Goal: Information Seeking & Learning: Learn about a topic

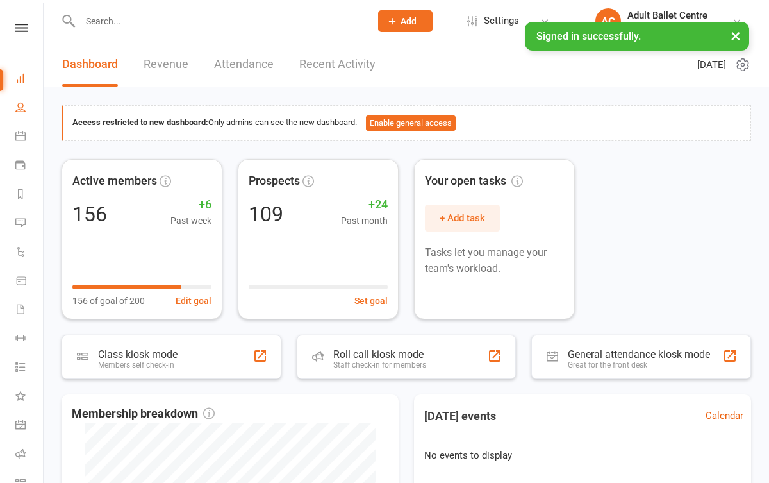
click at [18, 115] on link "People" at bounding box center [29, 108] width 29 height 29
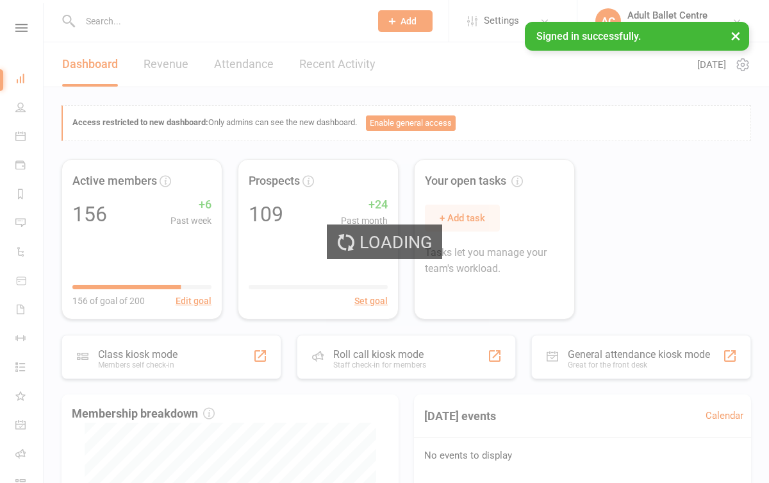
select select "100"
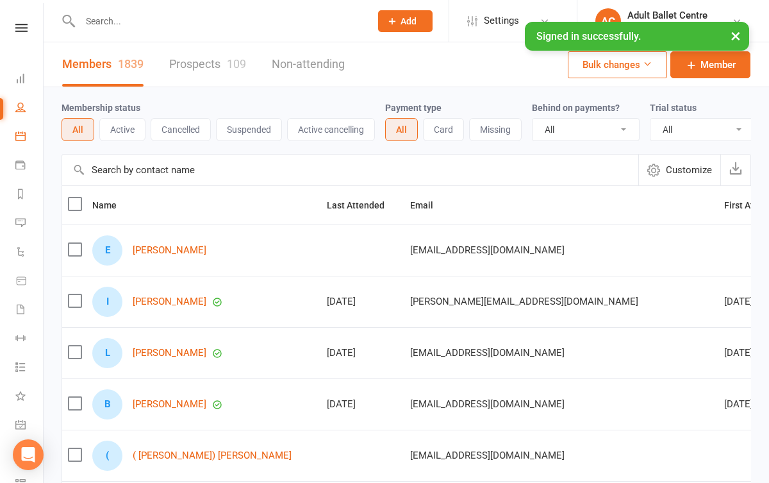
click at [28, 137] on link "Calendar" at bounding box center [29, 137] width 29 height 29
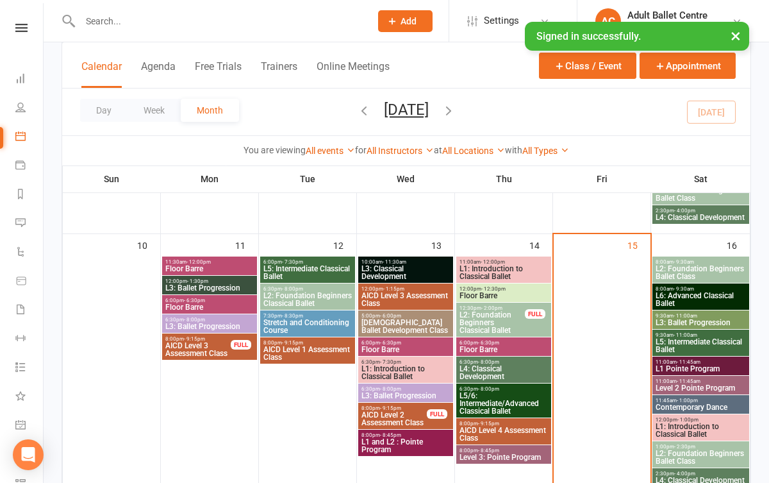
scroll to position [540, 0]
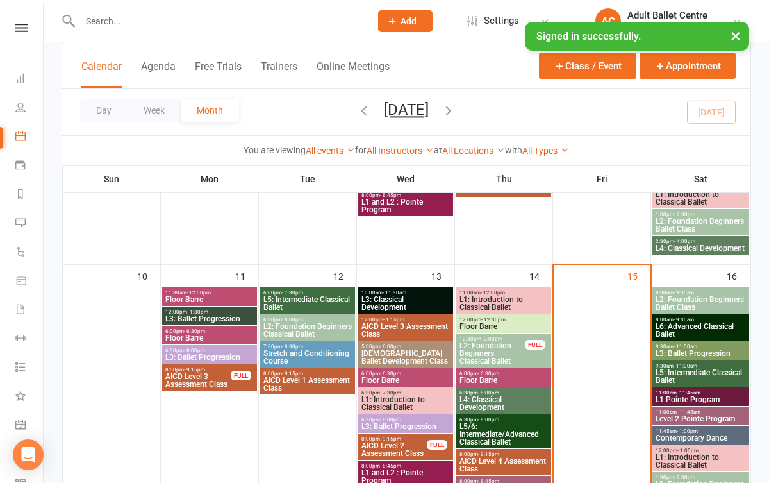
click at [676, 331] on span "L6: Advanced Classical Ballet" at bounding box center [701, 329] width 92 height 15
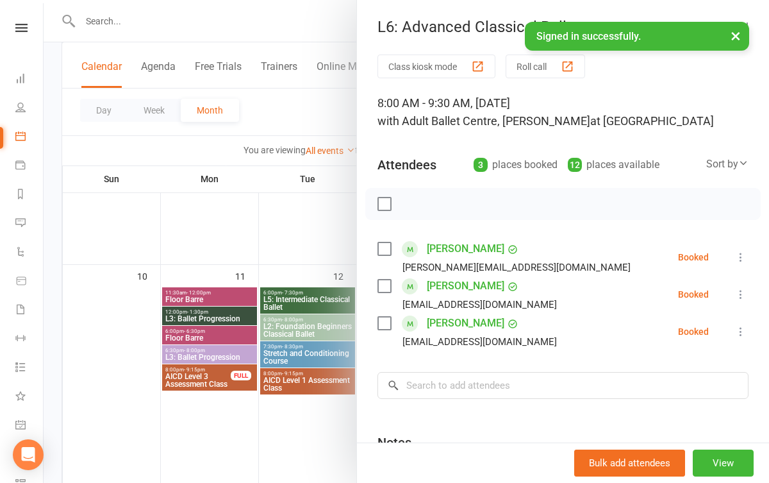
click at [282, 435] on div at bounding box center [407, 241] width 726 height 483
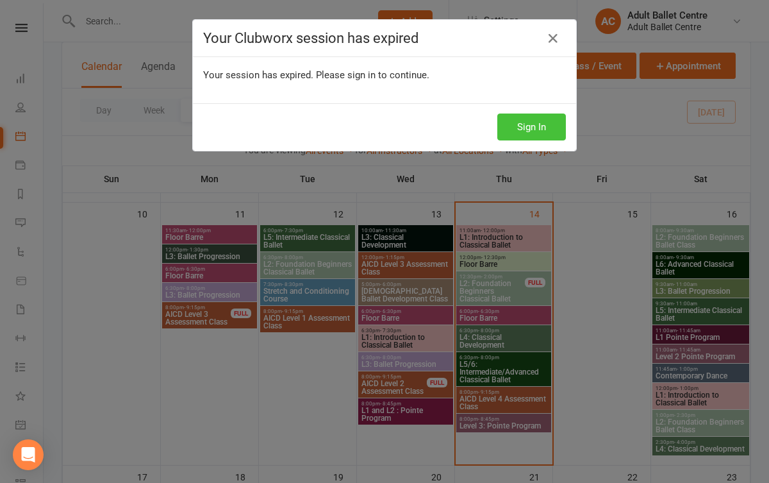
click at [521, 135] on button "Sign In" at bounding box center [531, 126] width 69 height 27
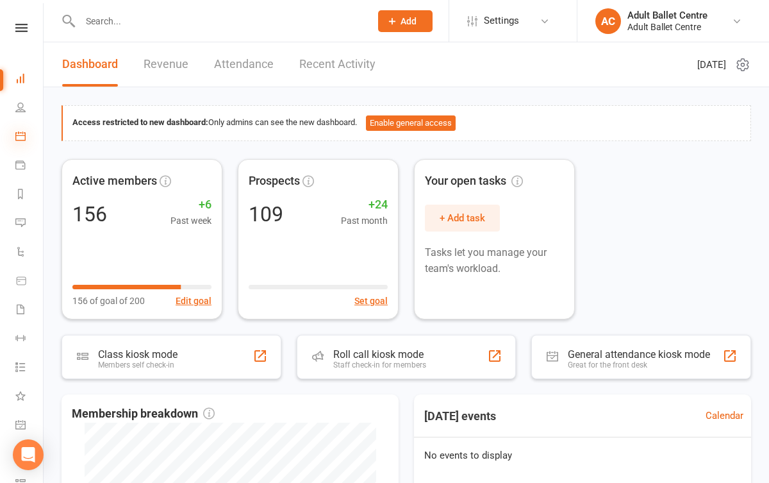
click at [17, 131] on icon at bounding box center [20, 136] width 10 height 10
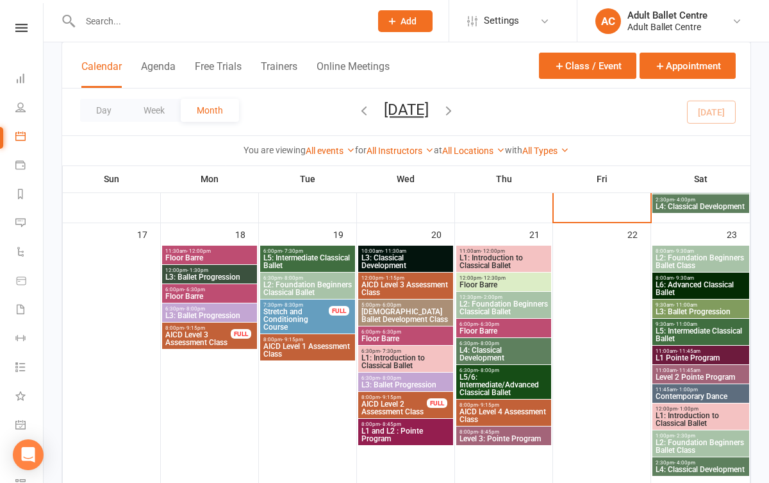
scroll to position [847, 0]
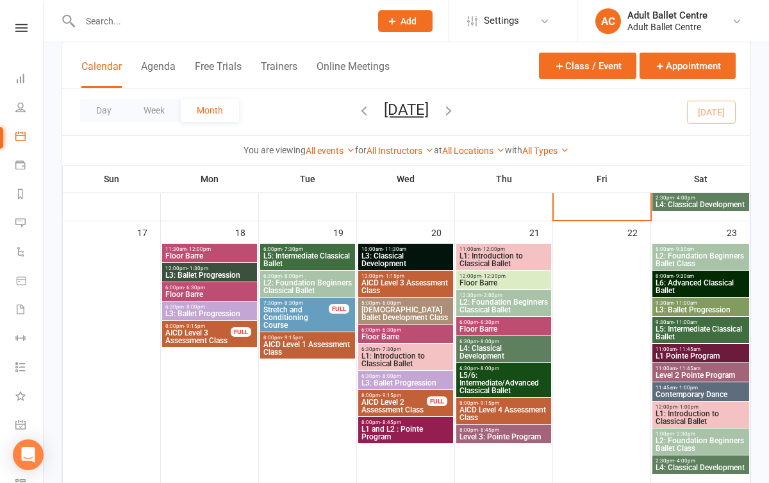
click at [221, 275] on span "L3: Ballet Progression" at bounding box center [210, 275] width 90 height 8
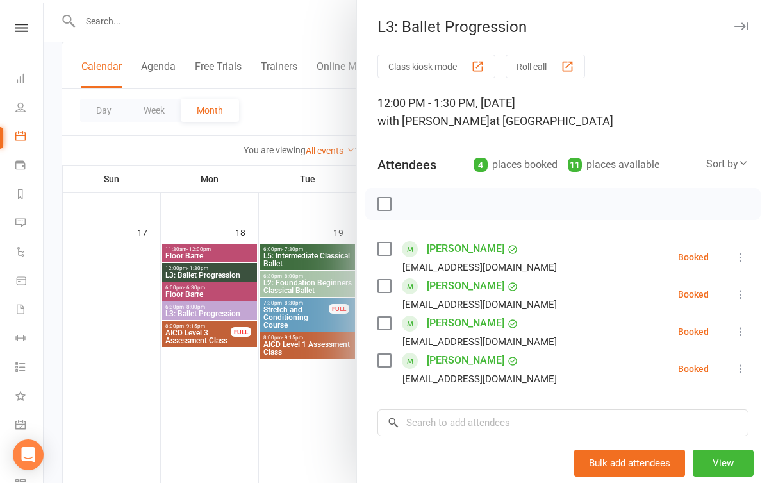
click at [227, 369] on div at bounding box center [407, 241] width 726 height 483
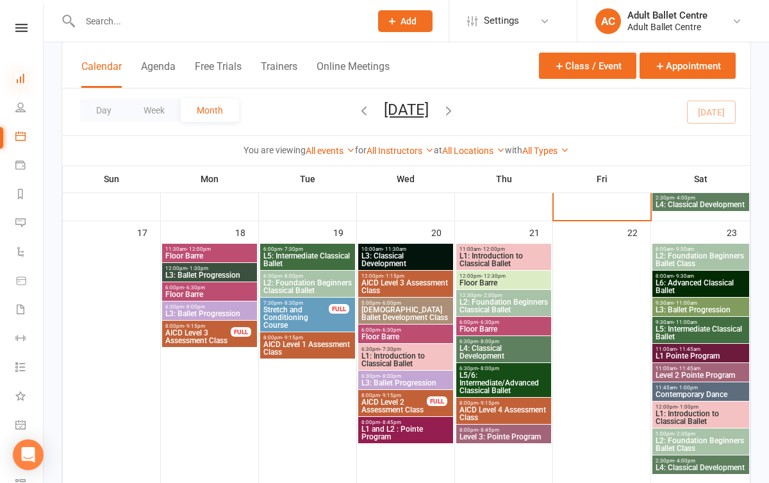
click at [19, 81] on icon at bounding box center [20, 78] width 10 height 10
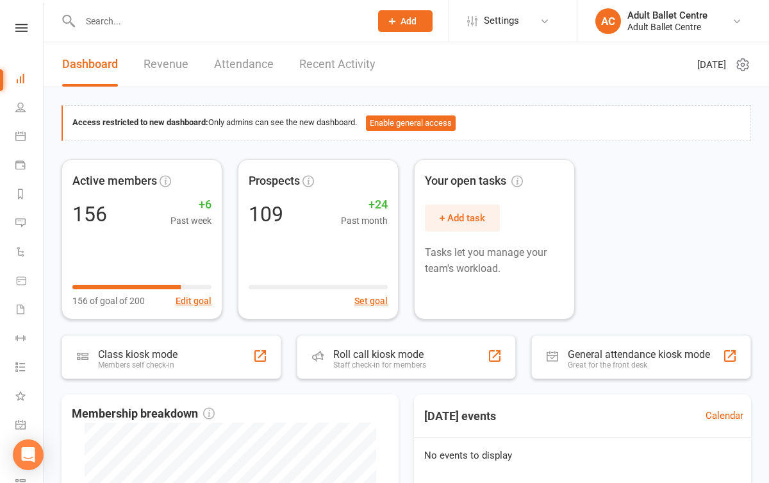
click at [181, 56] on link "Revenue" at bounding box center [166, 64] width 45 height 44
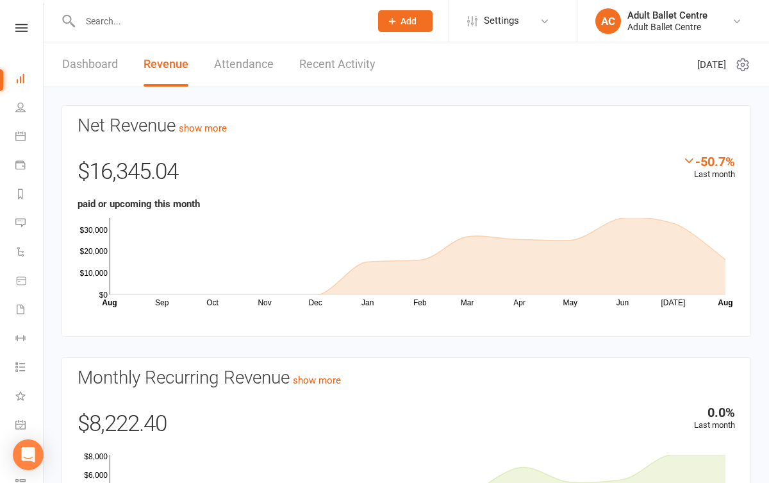
click at [242, 62] on link "Attendance" at bounding box center [244, 64] width 60 height 44
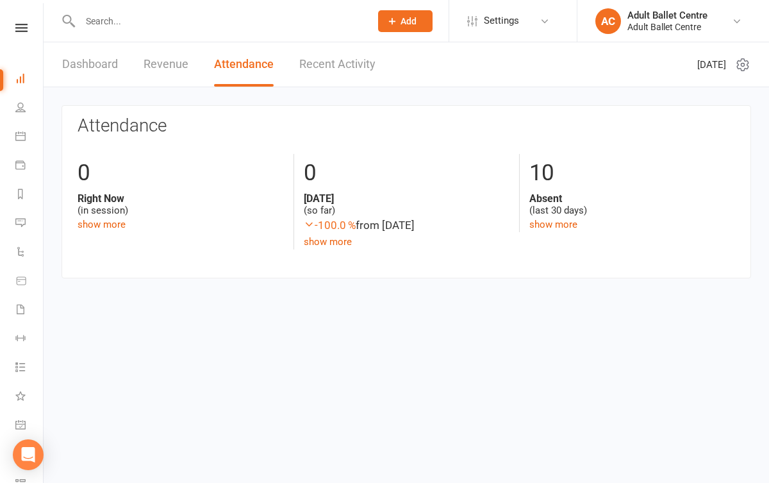
click at [345, 62] on link "Recent Activity" at bounding box center [337, 64] width 76 height 44
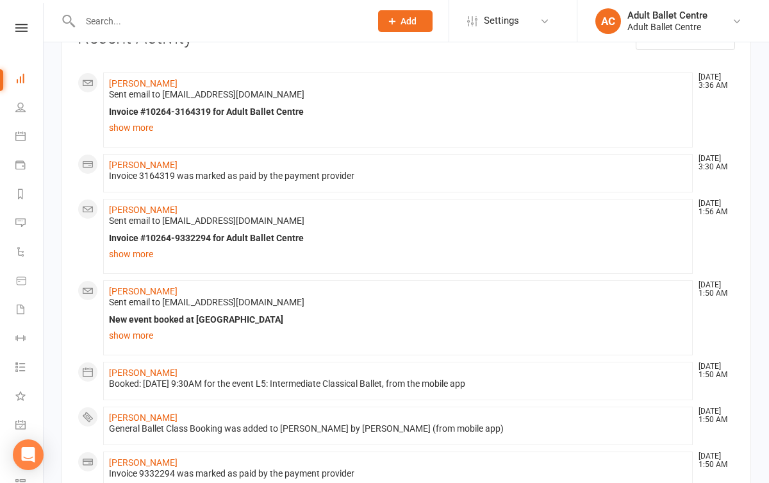
scroll to position [101, 0]
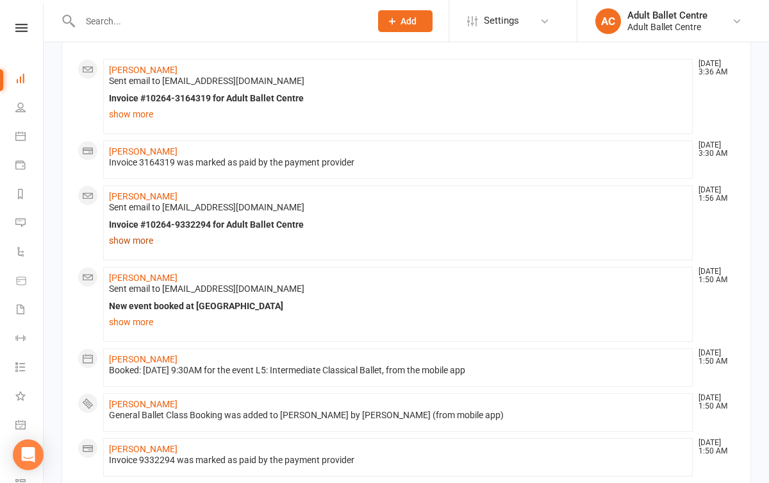
click at [133, 241] on link "show more" at bounding box center [398, 240] width 578 height 18
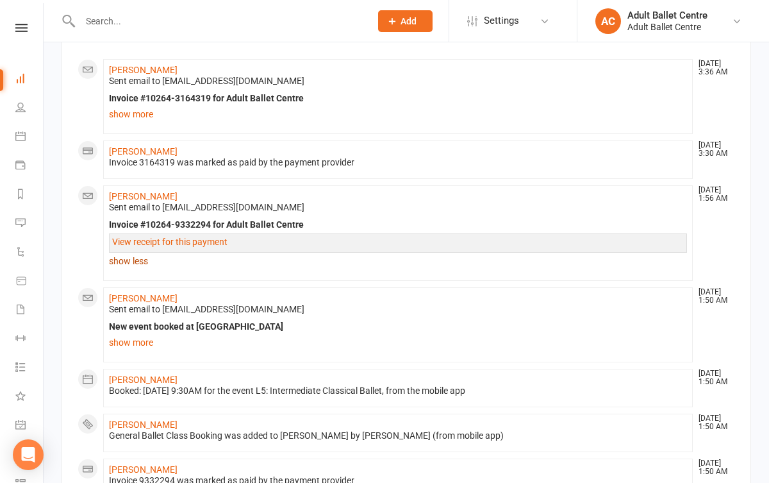
click at [133, 241] on link "View receipt for this payment" at bounding box center [169, 242] width 115 height 10
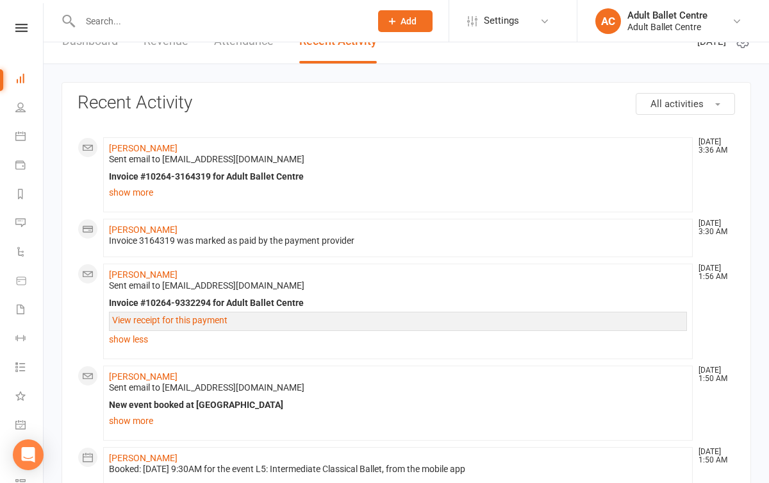
scroll to position [19, 0]
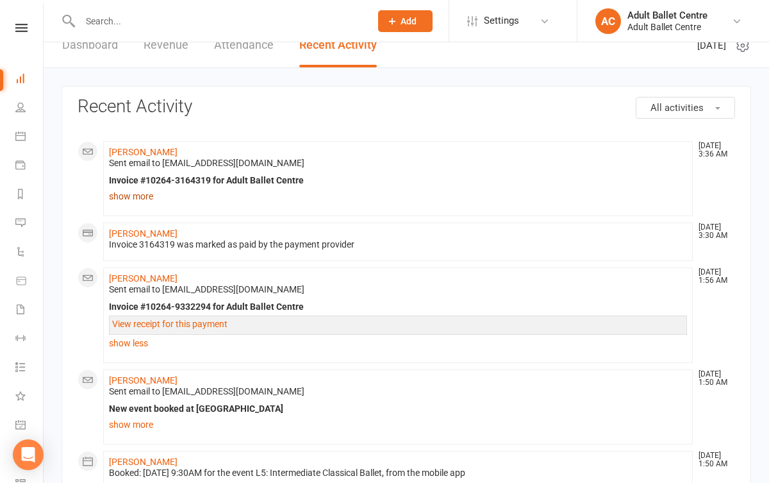
click at [144, 195] on link "show more" at bounding box center [398, 196] width 578 height 18
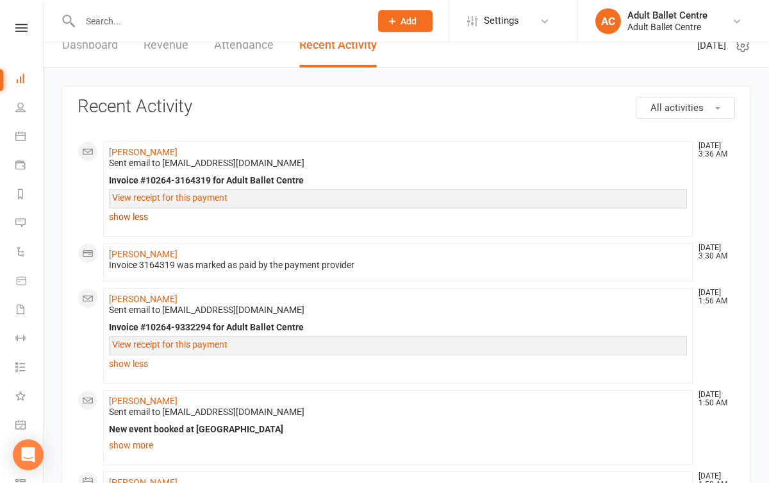
click at [144, 195] on link "View receipt for this payment" at bounding box center [169, 197] width 115 height 10
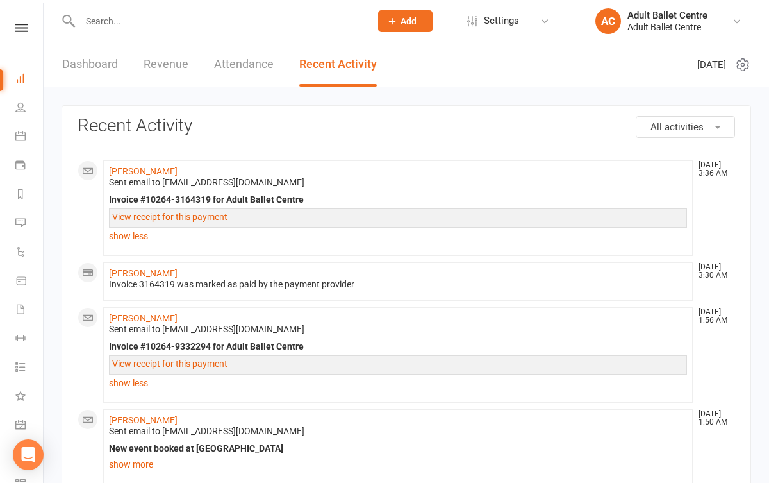
scroll to position [0, 0]
click at [163, 42] on link "Revenue" at bounding box center [166, 64] width 45 height 44
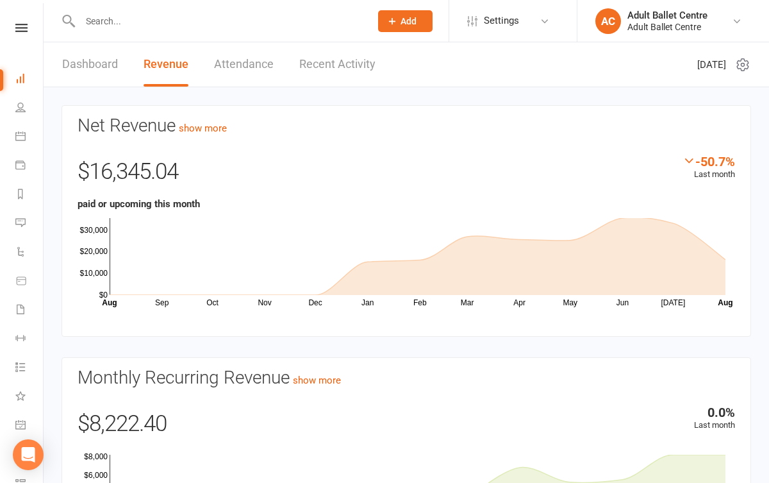
click at [319, 63] on link "Recent Activity" at bounding box center [337, 64] width 76 height 44
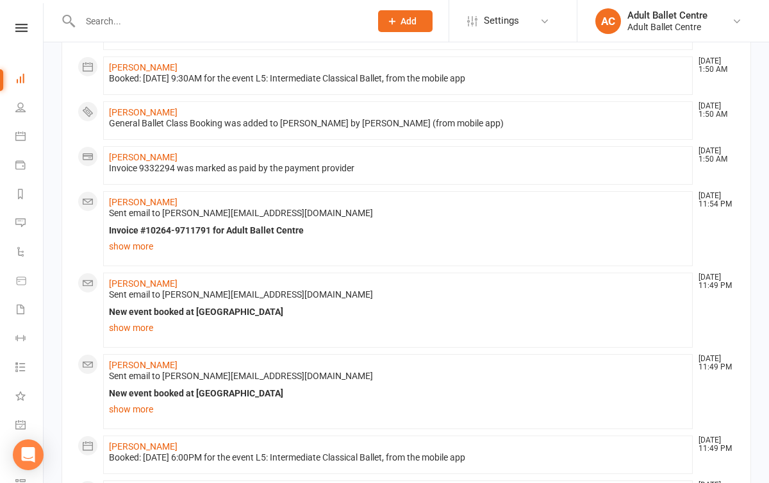
scroll to position [394, 0]
click at [123, 249] on link "show more" at bounding box center [398, 245] width 578 height 18
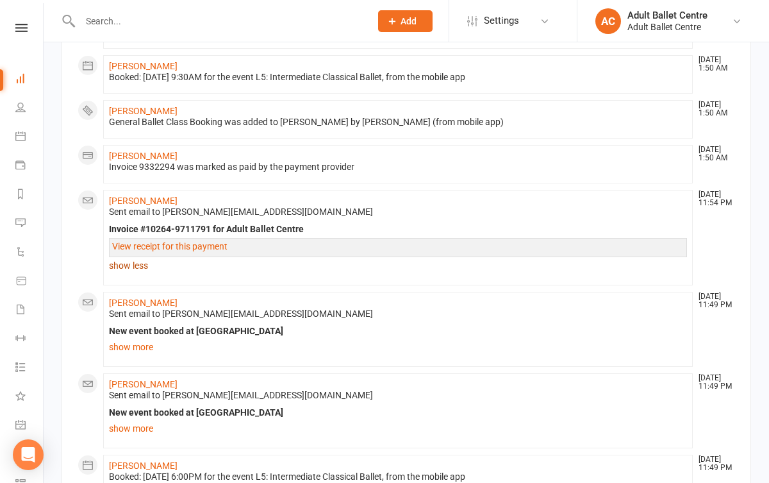
click at [123, 249] on link "View receipt for this payment" at bounding box center [169, 246] width 115 height 10
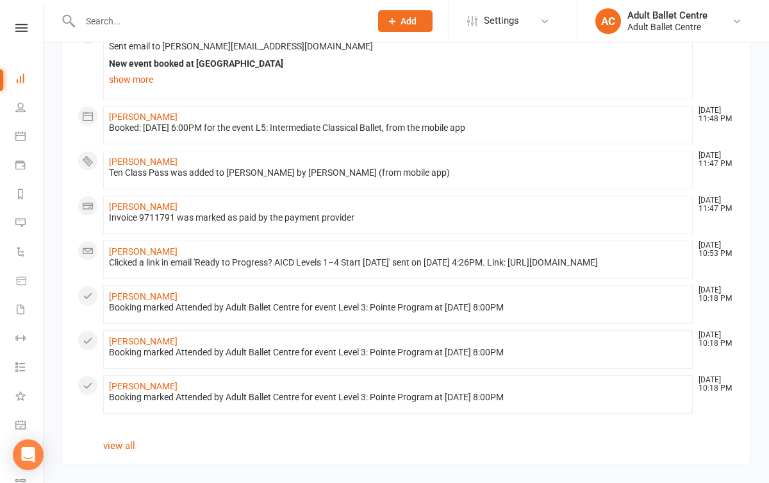
scroll to position [935, 0]
click at [23, 140] on icon at bounding box center [20, 136] width 10 height 10
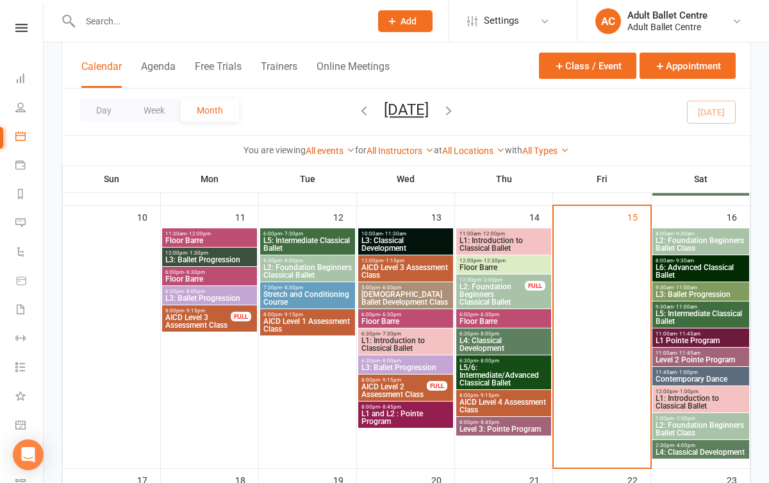
scroll to position [632, 0]
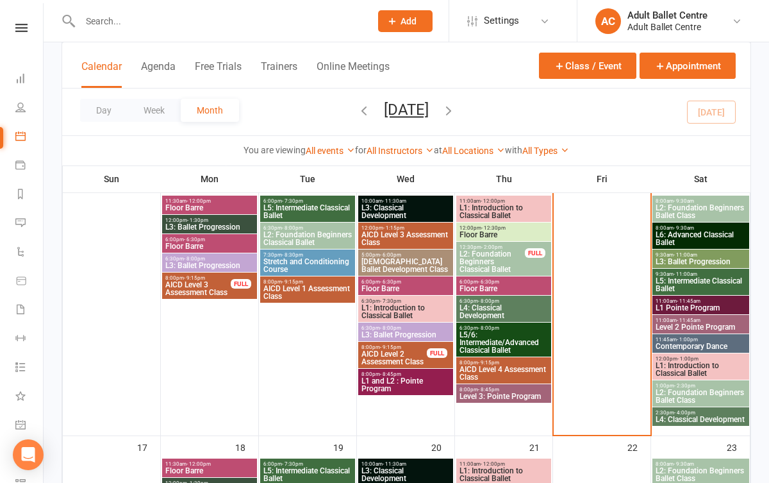
click at [515, 395] on span "Level 3: Pointe Program" at bounding box center [504, 396] width 90 height 8
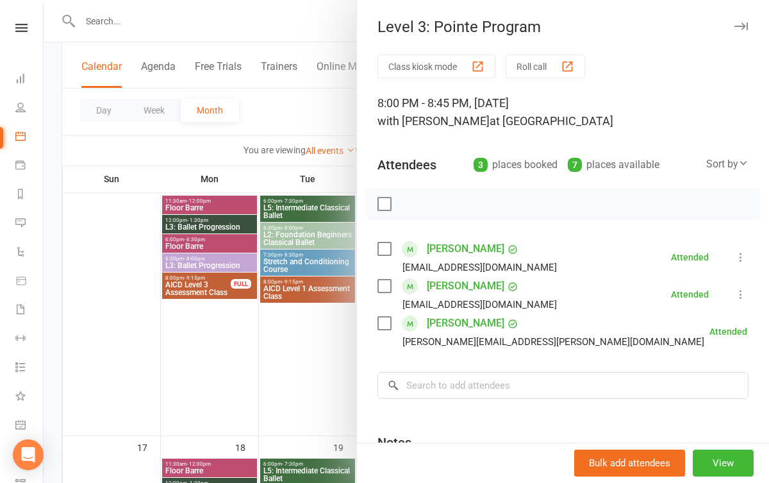
click at [340, 381] on div at bounding box center [407, 241] width 726 height 483
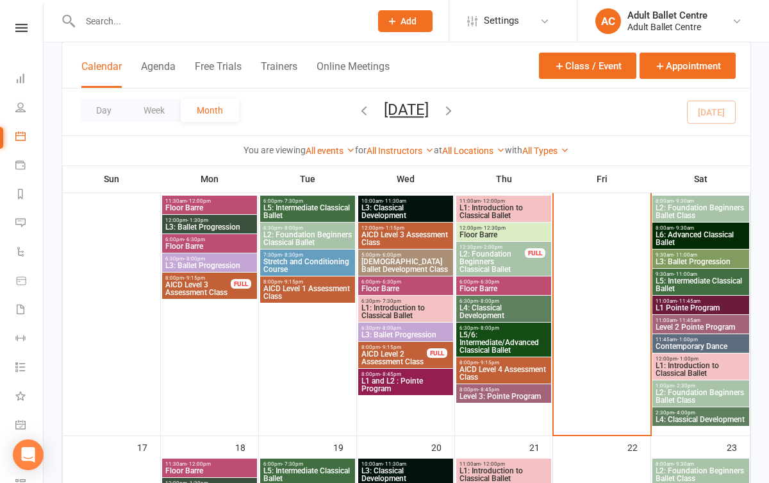
click at [488, 339] on span "L5/6: Intermediate/Advanced Classical Ballet" at bounding box center [504, 342] width 90 height 23
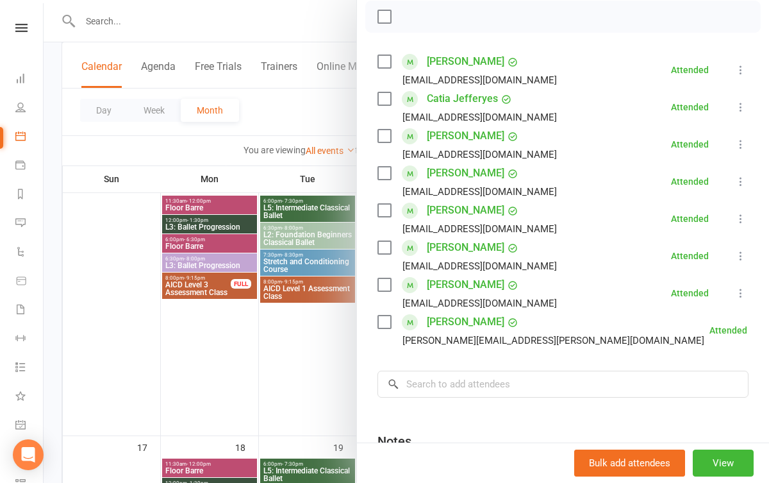
scroll to position [211, 0]
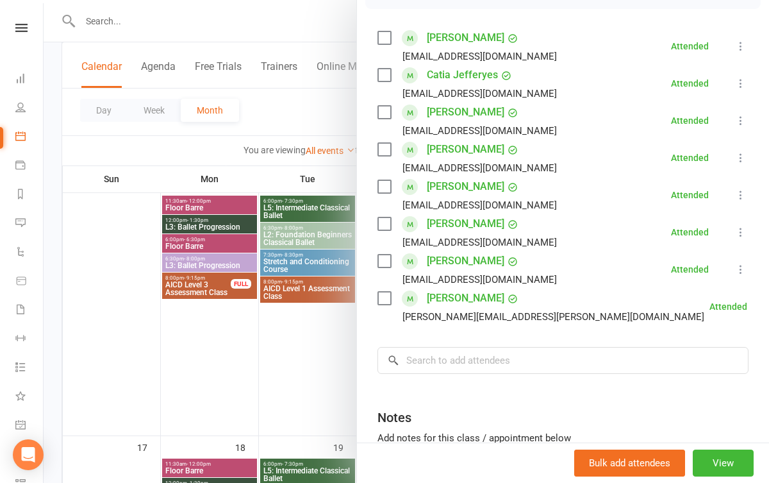
click at [333, 388] on div at bounding box center [407, 241] width 726 height 483
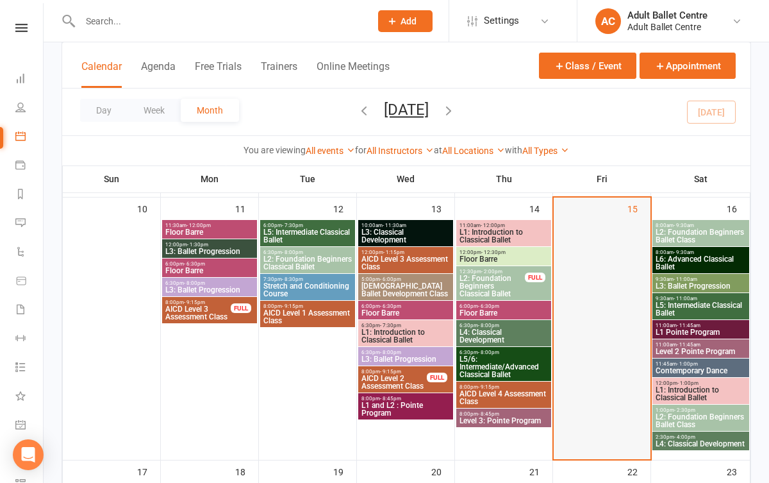
scroll to position [600, 0]
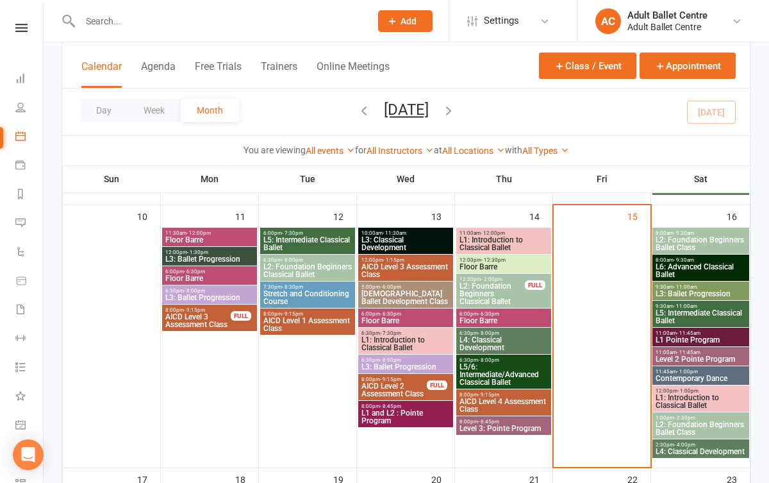
click at [698, 310] on span "L5: Intermediate Classical Ballet" at bounding box center [701, 316] width 92 height 15
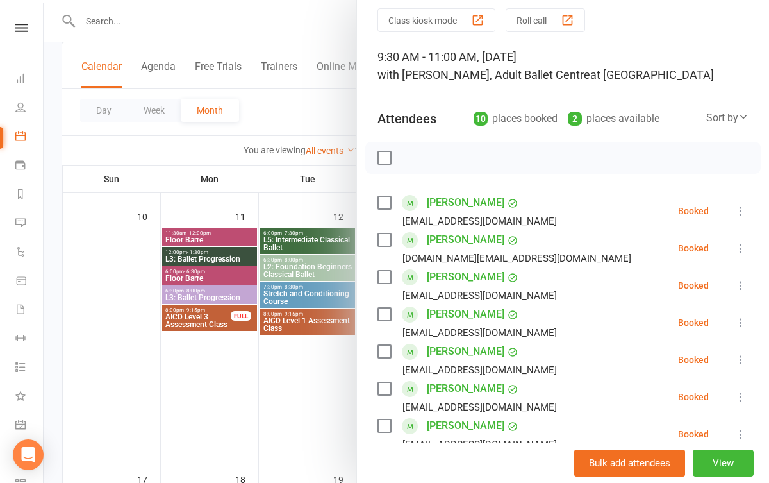
scroll to position [46, 0]
click at [301, 397] on div at bounding box center [407, 241] width 726 height 483
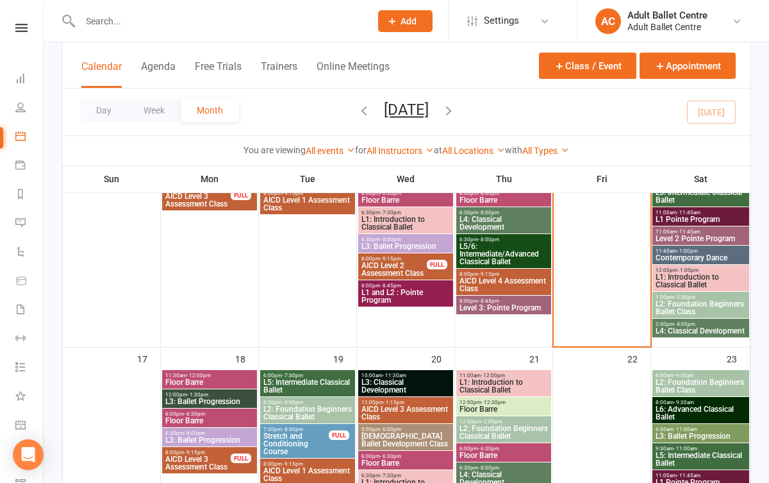
scroll to position [747, 0]
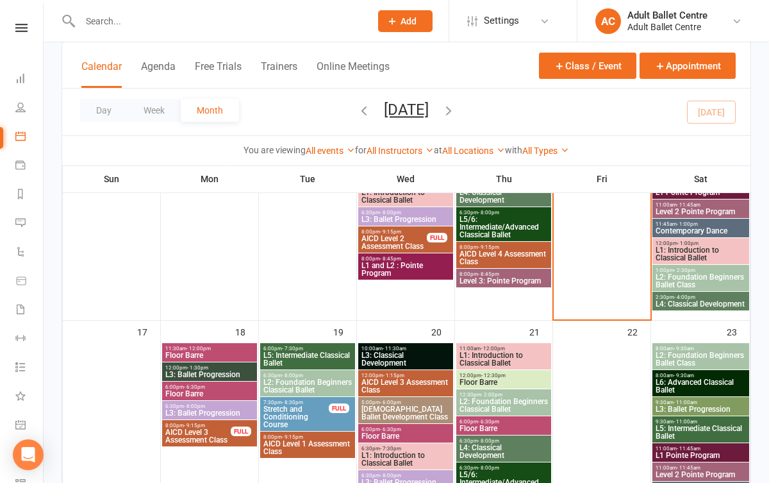
click at [208, 373] on span "L3: Ballet Progression" at bounding box center [210, 375] width 90 height 8
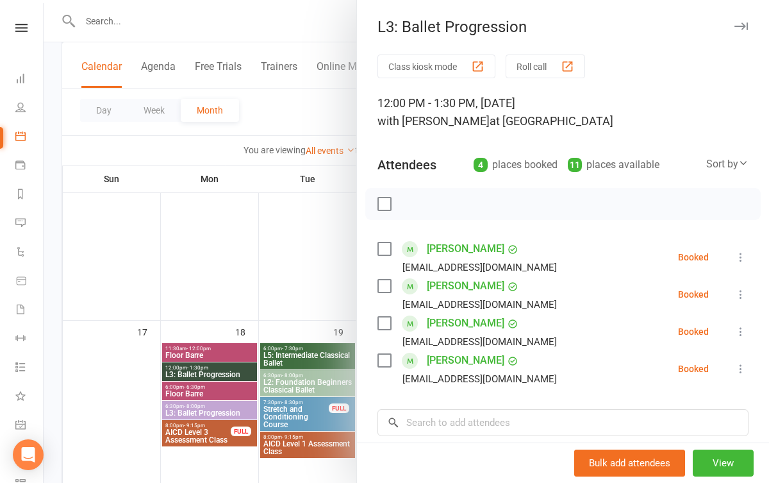
click at [215, 301] on div at bounding box center [407, 241] width 726 height 483
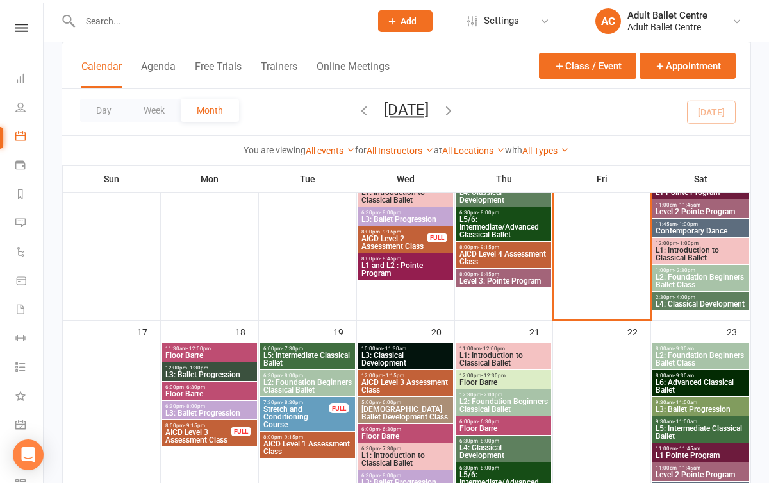
click at [210, 353] on span "Floor Barre" at bounding box center [210, 355] width 90 height 8
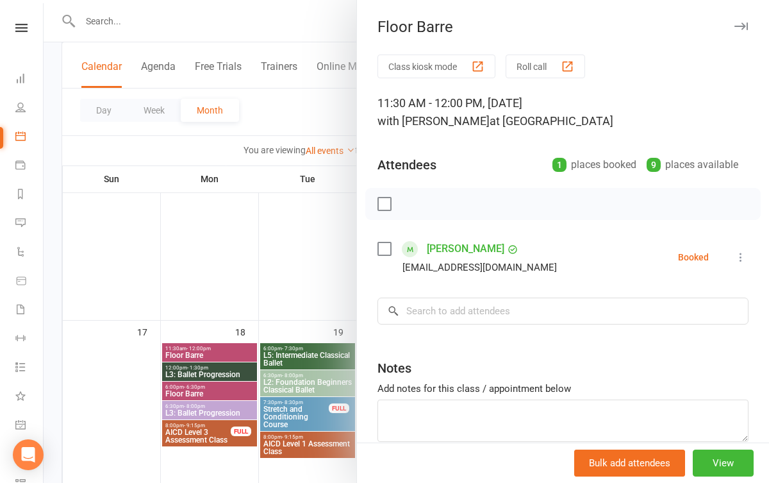
click at [217, 322] on div at bounding box center [407, 241] width 726 height 483
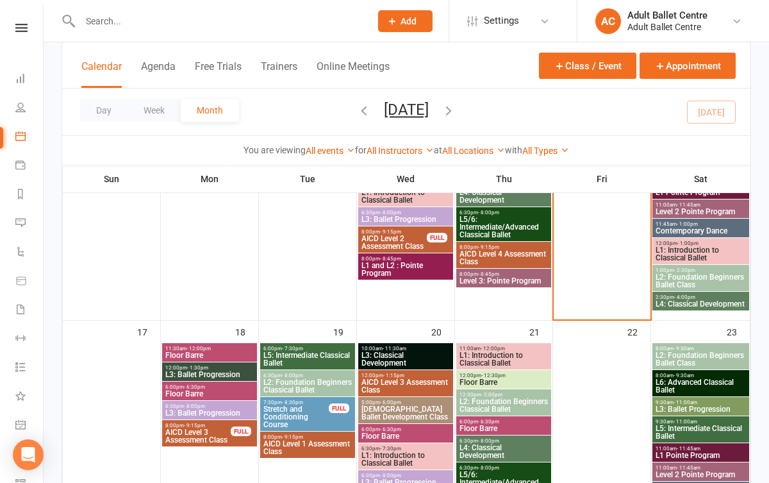
click at [208, 392] on span "Floor Barre" at bounding box center [210, 394] width 90 height 8
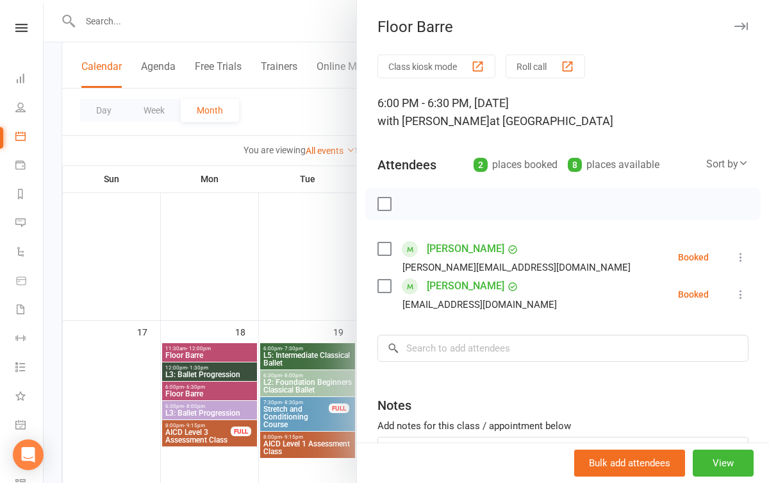
click at [208, 410] on div at bounding box center [407, 241] width 726 height 483
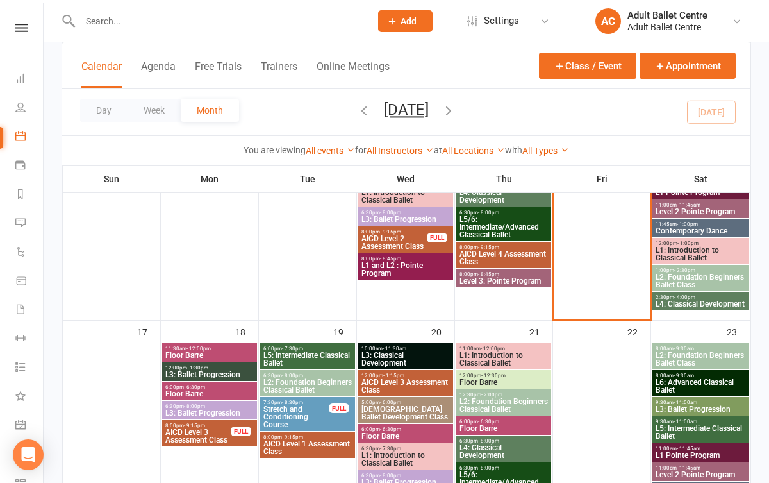
click at [201, 412] on span "L3: Ballet Progression" at bounding box center [210, 413] width 90 height 8
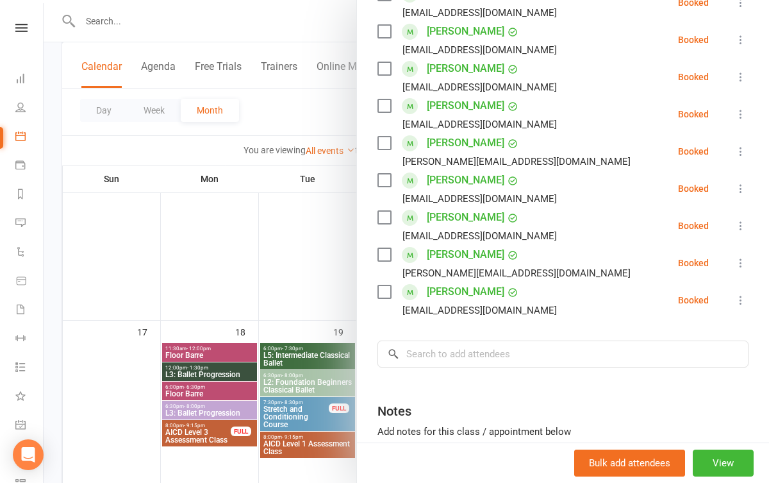
scroll to position [260, 0]
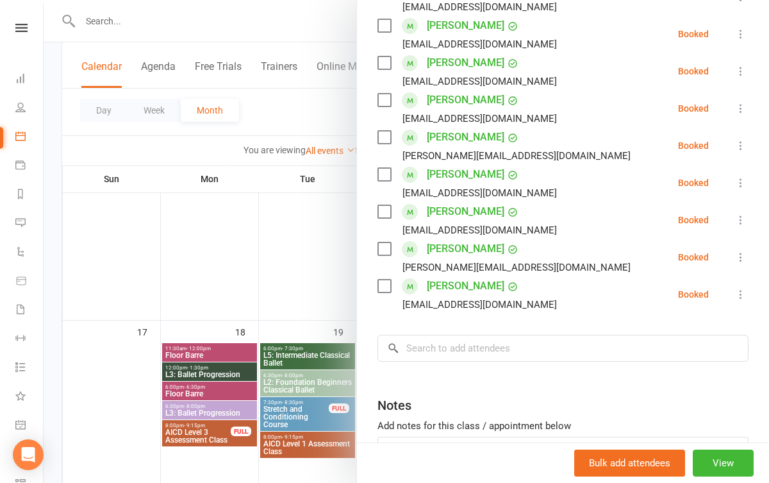
click at [289, 277] on div at bounding box center [407, 241] width 726 height 483
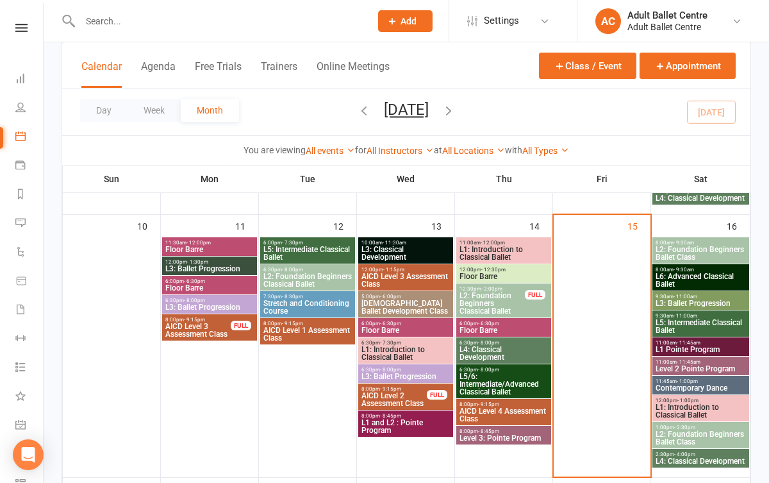
scroll to position [581, 0]
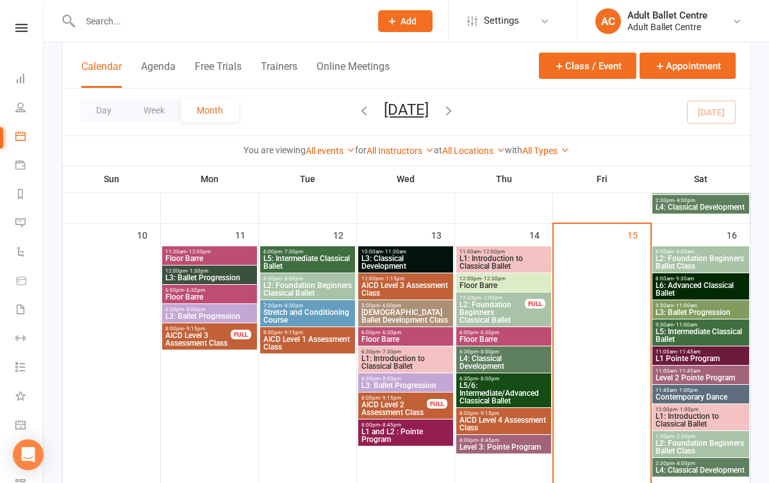
click at [672, 294] on span "L6: Advanced Classical Ballet" at bounding box center [701, 288] width 92 height 15
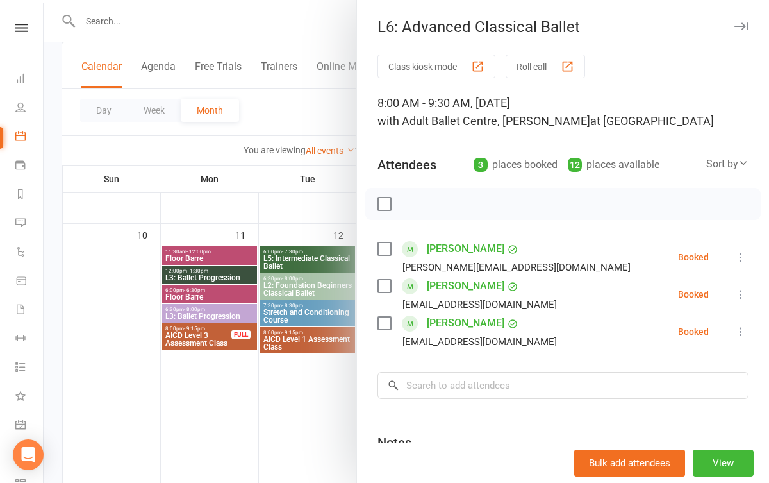
click at [274, 387] on div at bounding box center [407, 241] width 726 height 483
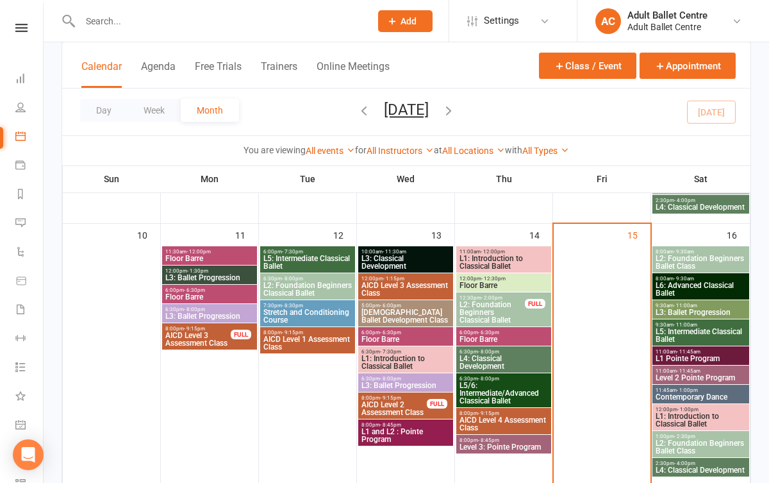
click at [481, 444] on span "Level 3: Pointe Program" at bounding box center [504, 447] width 90 height 8
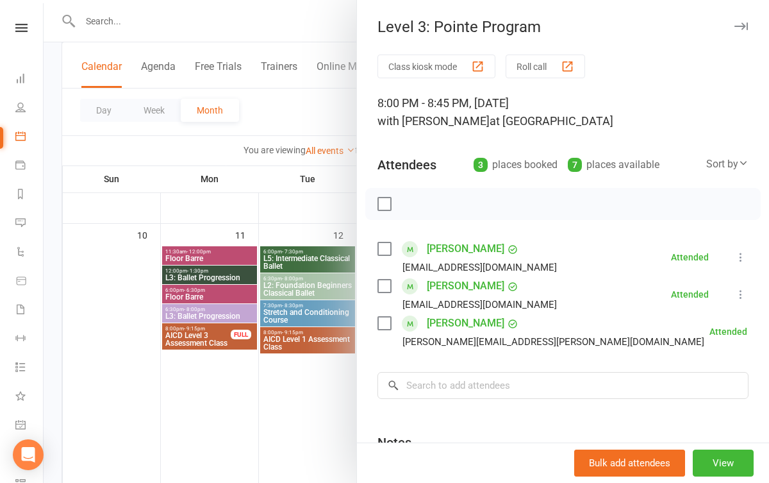
click at [302, 392] on div at bounding box center [407, 241] width 726 height 483
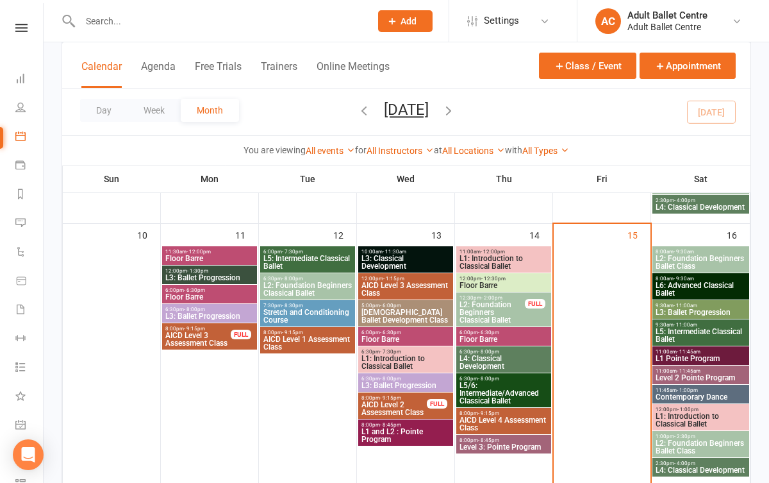
click at [697, 285] on span "L6: Advanced Classical Ballet" at bounding box center [701, 288] width 92 height 15
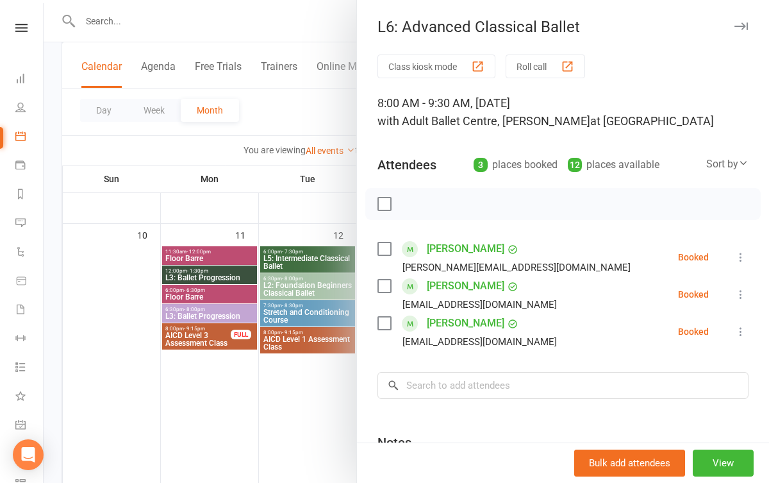
click at [325, 396] on div at bounding box center [407, 241] width 726 height 483
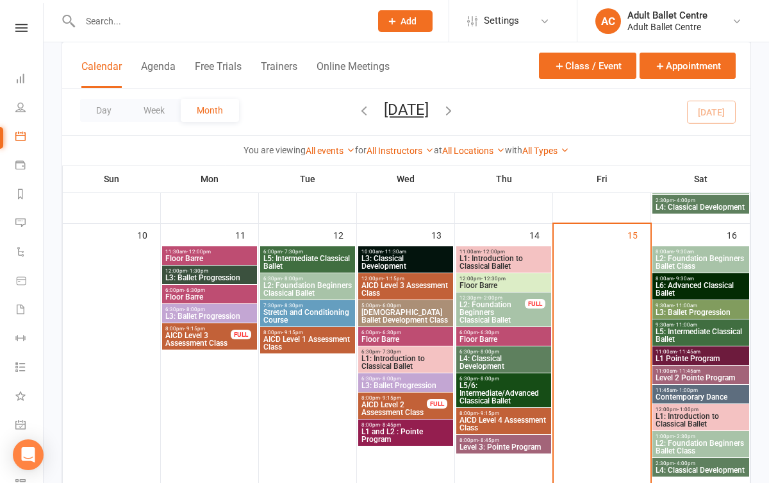
click at [690, 330] on span "L5: Intermediate Classical Ballet" at bounding box center [701, 335] width 92 height 15
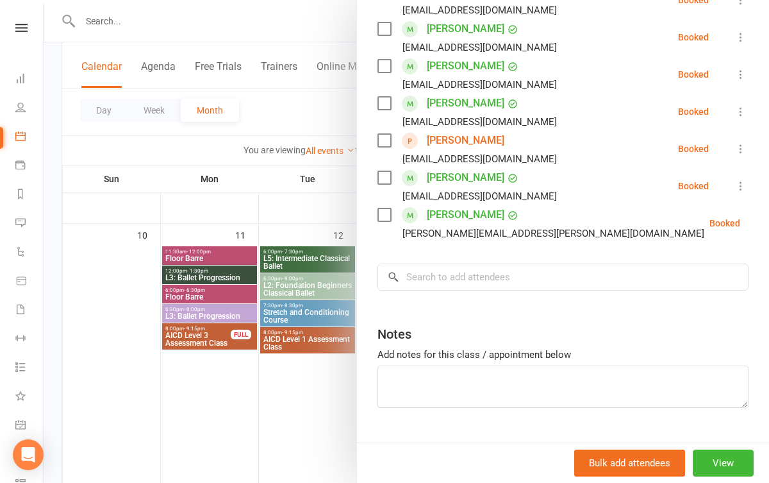
scroll to position [370, 0]
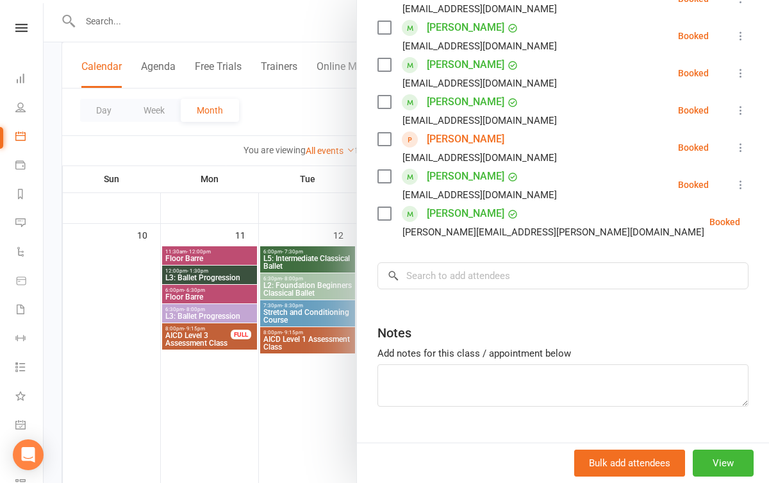
click at [285, 416] on div at bounding box center [407, 241] width 726 height 483
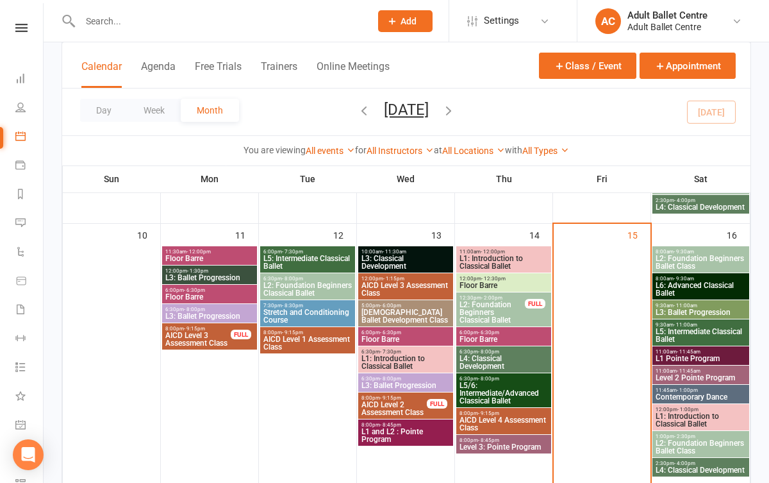
click at [489, 395] on span "L5/6: Intermediate/Advanced Classical Ballet" at bounding box center [504, 392] width 90 height 23
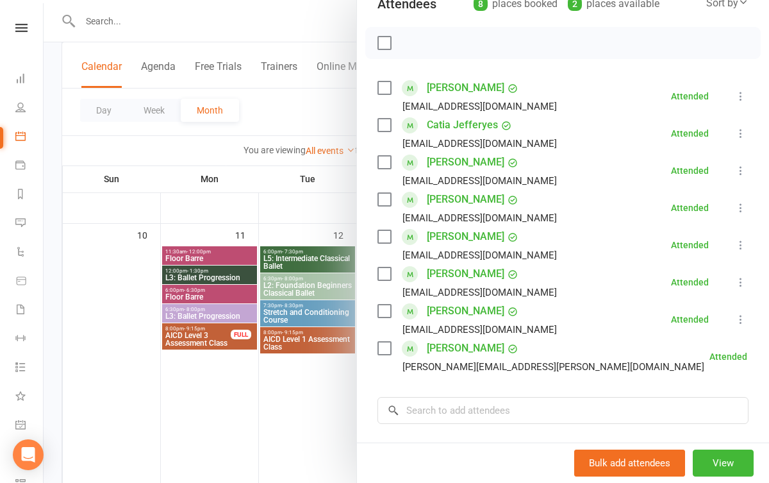
scroll to position [165, 0]
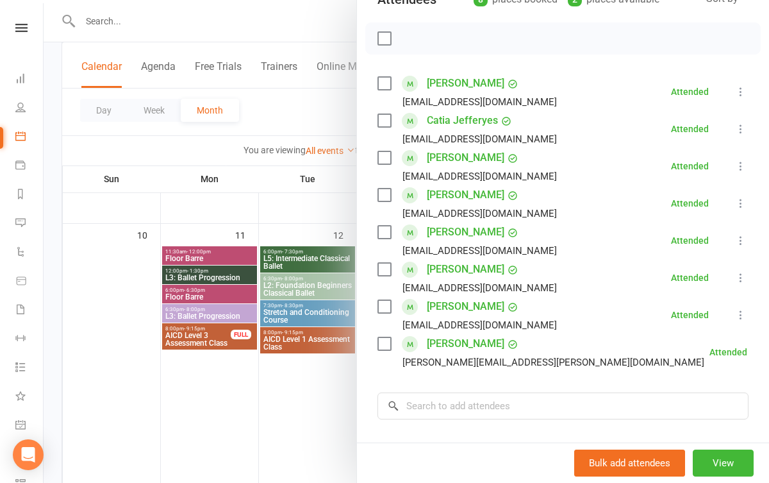
click at [317, 383] on div at bounding box center [407, 241] width 726 height 483
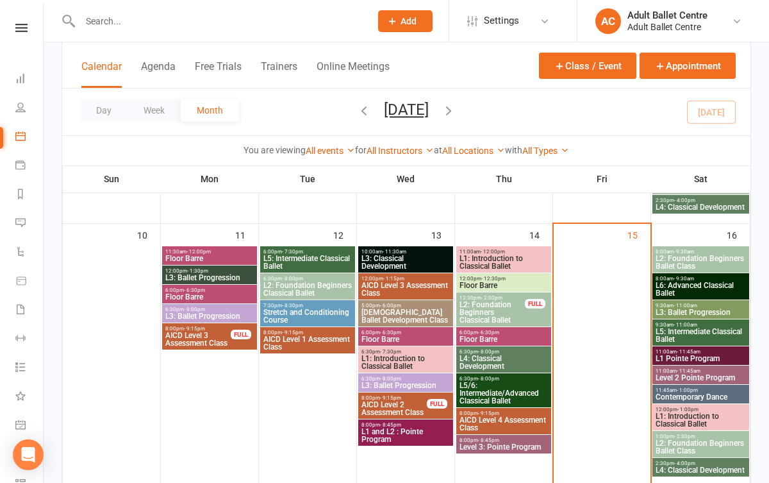
click at [483, 446] on span "Level 3: Pointe Program" at bounding box center [504, 447] width 90 height 8
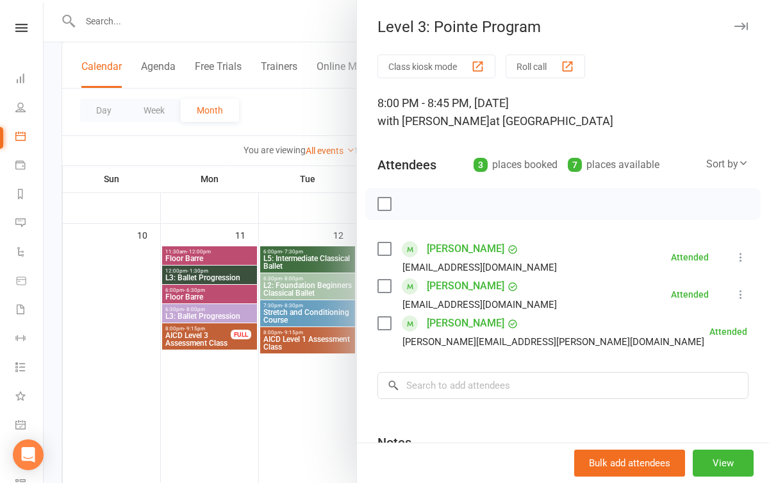
click at [303, 410] on div at bounding box center [407, 241] width 726 height 483
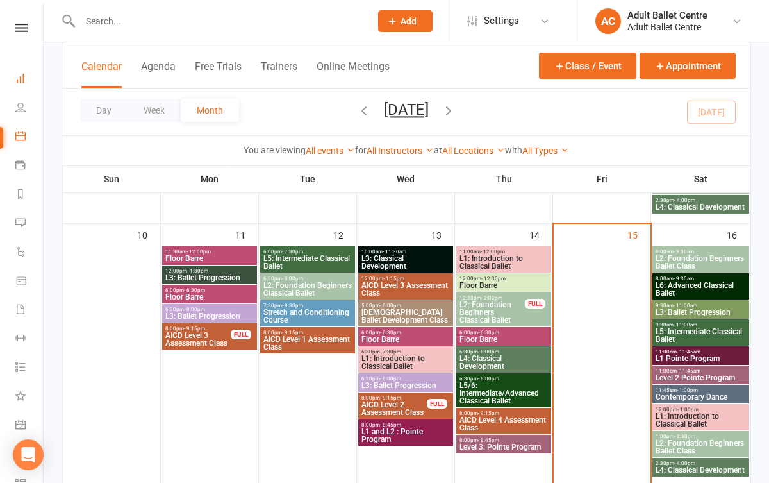
click at [33, 76] on link "Dashboard" at bounding box center [29, 79] width 29 height 29
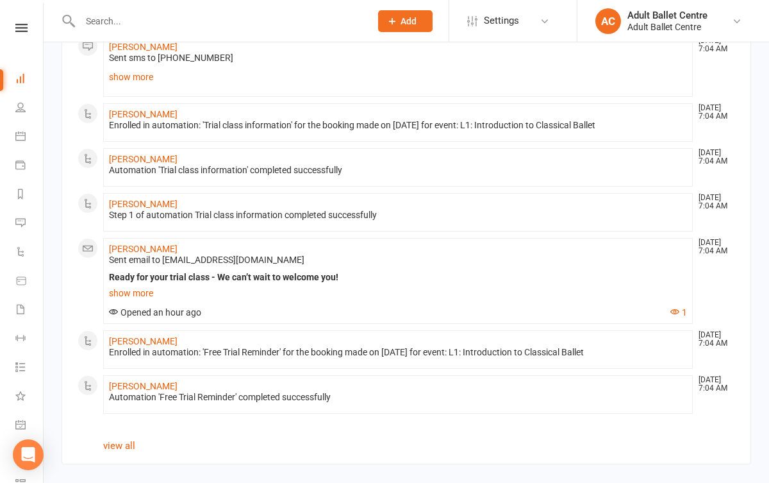
scroll to position [835, 0]
click at [12, 128] on li "Calendar" at bounding box center [21, 137] width 43 height 29
click at [24, 136] on icon at bounding box center [20, 136] width 10 height 10
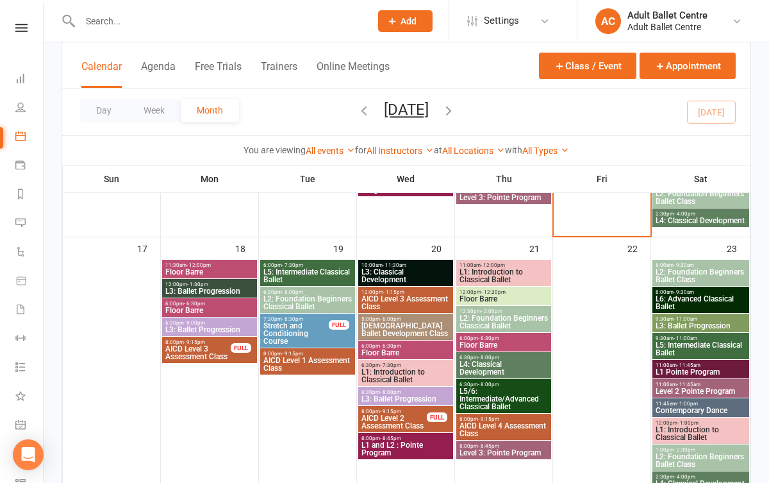
scroll to position [826, 0]
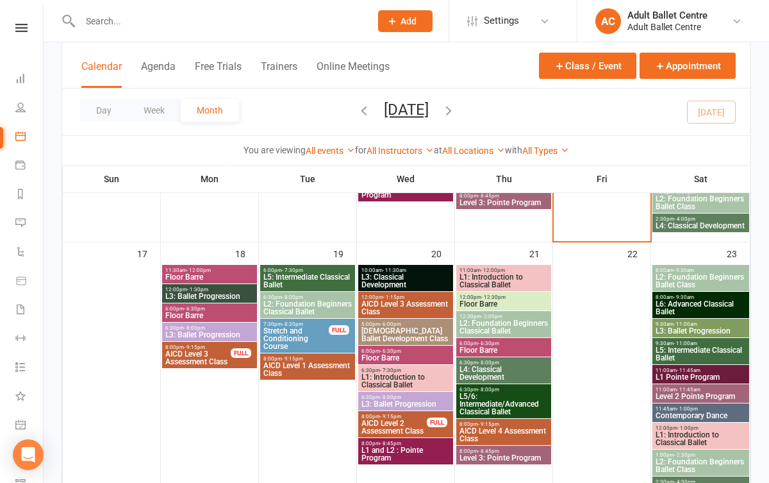
click at [290, 280] on span "L5: Intermediate Classical Ballet" at bounding box center [308, 280] width 90 height 15
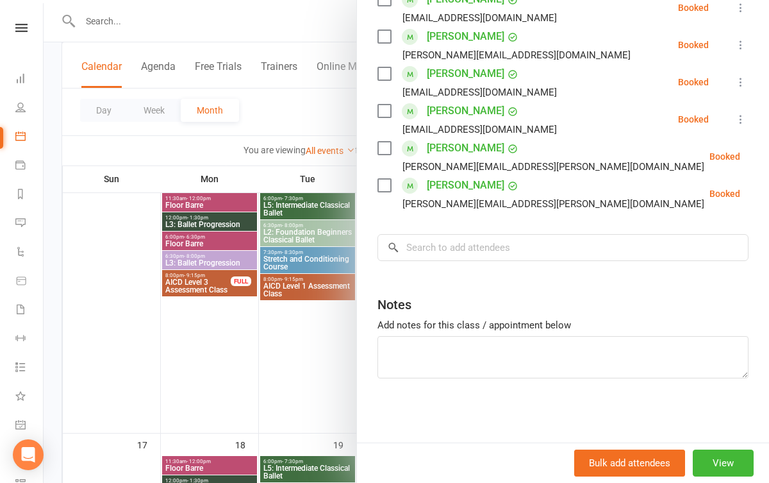
scroll to position [244, 0]
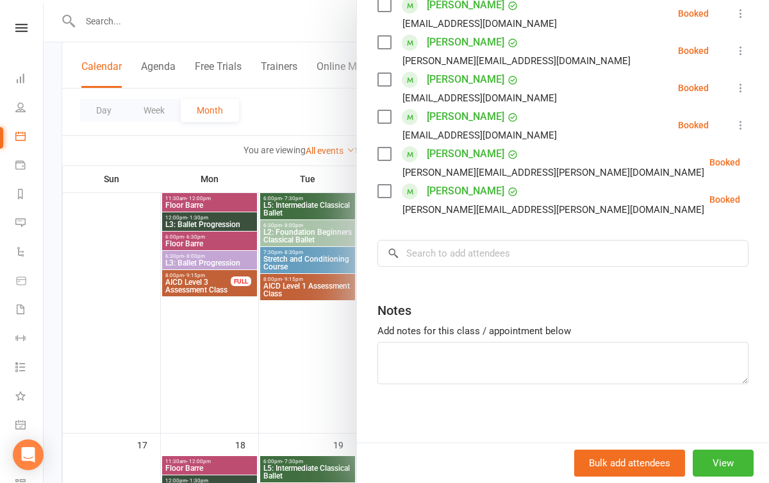
click at [315, 342] on div at bounding box center [407, 241] width 726 height 483
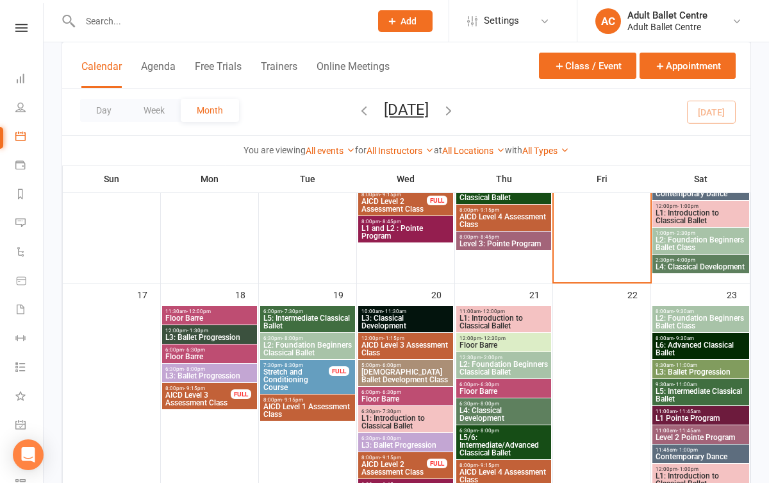
scroll to position [798, 0]
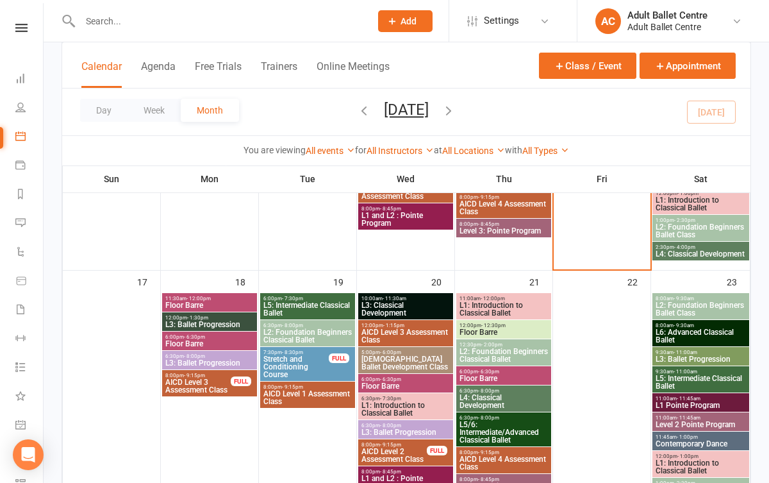
click at [308, 305] on span "L5: Intermediate Classical Ballet" at bounding box center [308, 308] width 90 height 15
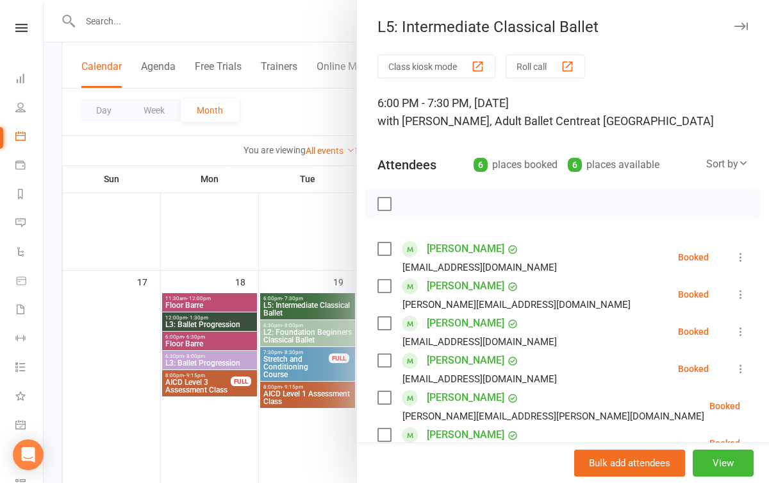
click at [450, 402] on link "Aliza Strock" at bounding box center [466, 397] width 78 height 21
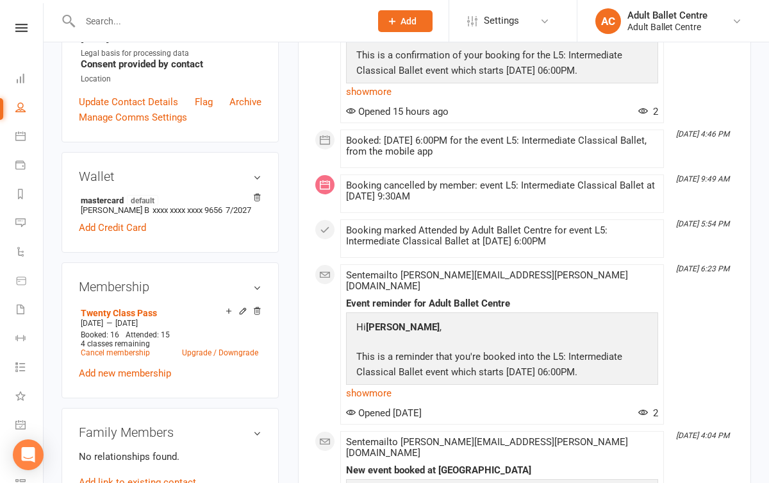
scroll to position [315, 0]
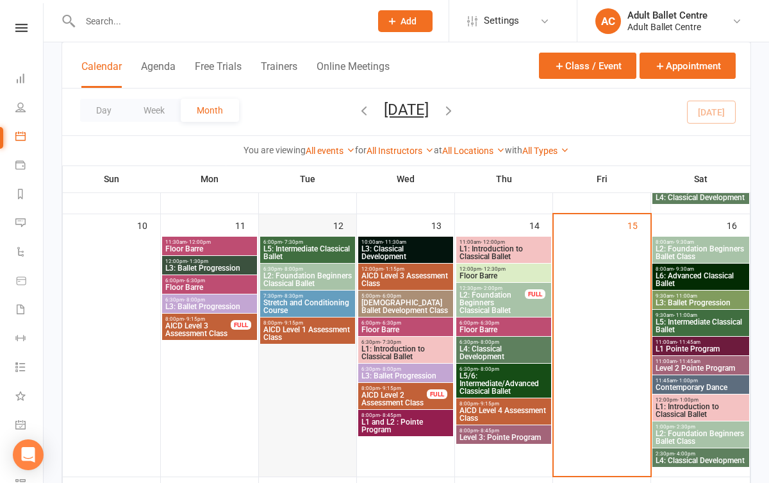
scroll to position [556, 0]
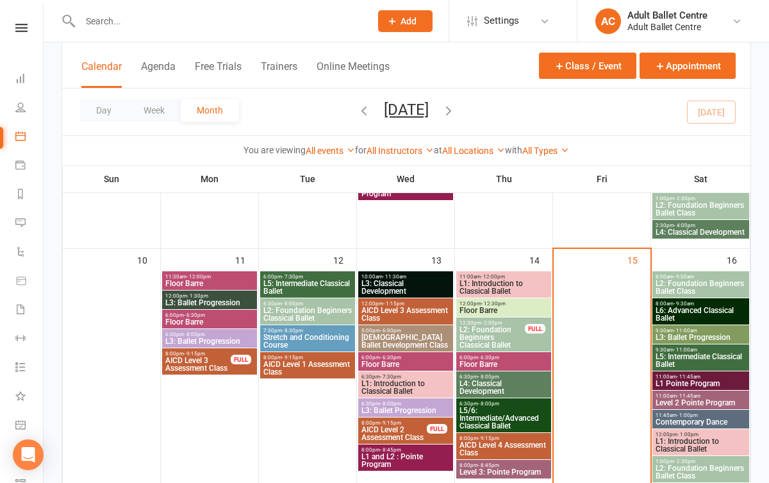
click at [667, 356] on span "L5: Intermediate Classical Ballet" at bounding box center [701, 360] width 92 height 15
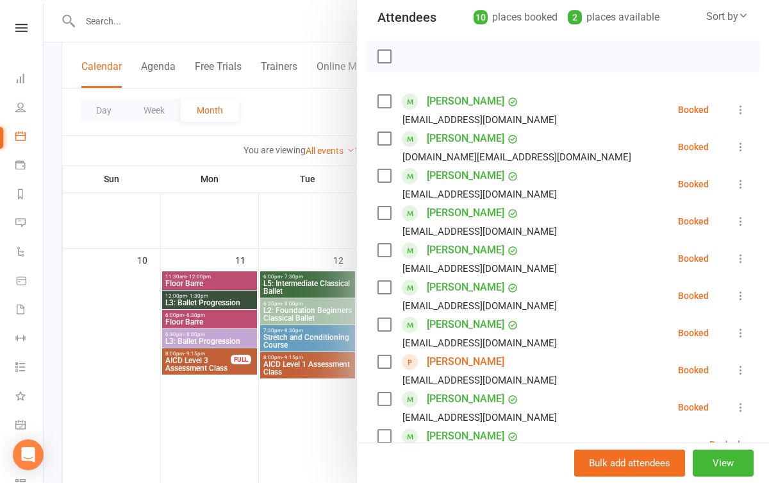
scroll to position [144, 0]
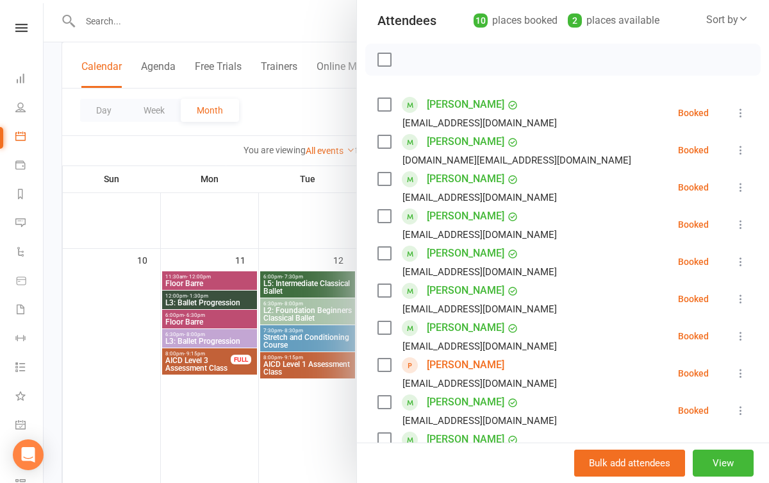
click at [294, 417] on div at bounding box center [407, 241] width 726 height 483
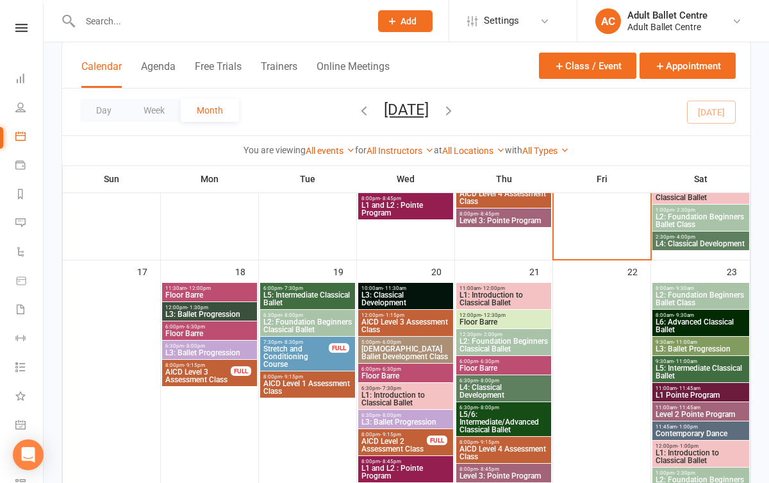
scroll to position [806, 0]
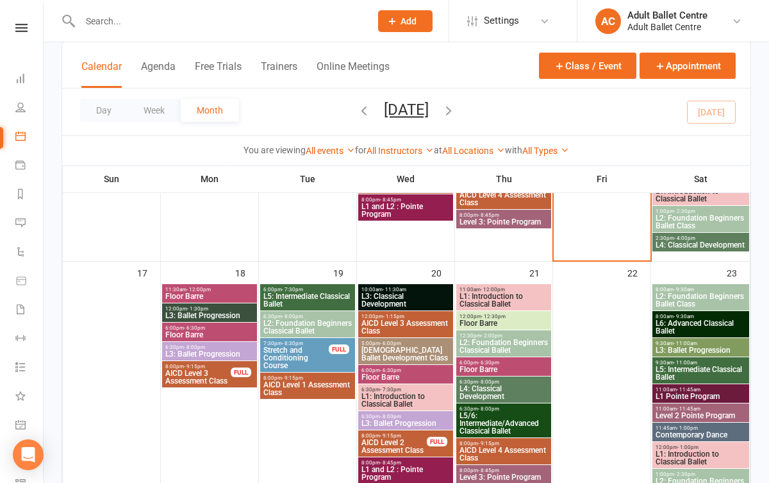
click at [212, 312] on span "L3: Ballet Progression" at bounding box center [210, 316] width 90 height 8
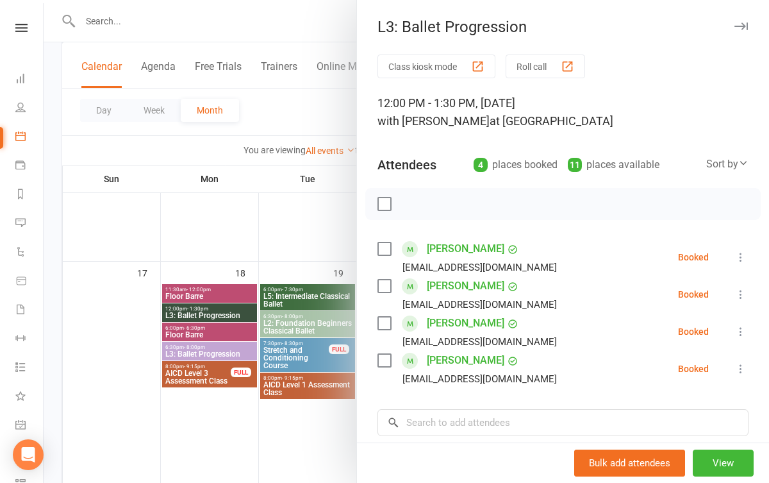
click at [217, 419] on div at bounding box center [407, 241] width 726 height 483
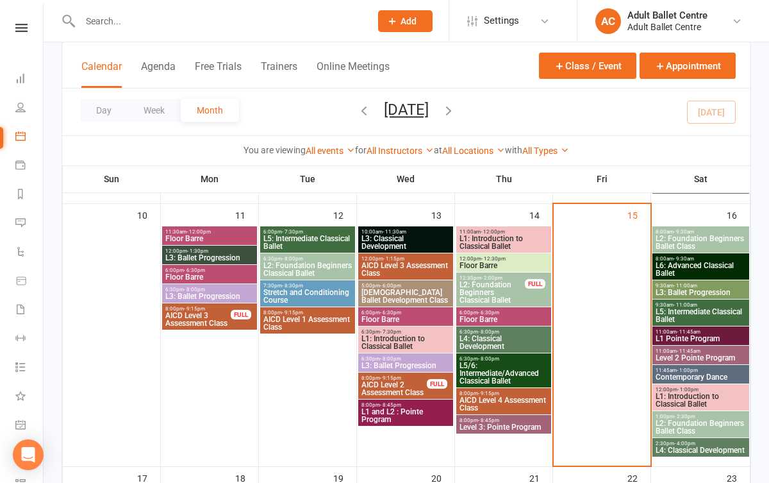
scroll to position [511, 0]
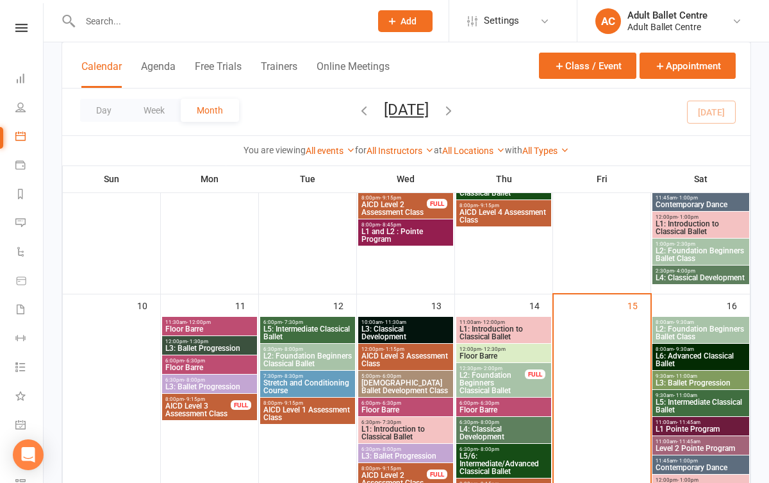
click at [691, 363] on span "L6: Advanced Classical Ballet" at bounding box center [701, 359] width 92 height 15
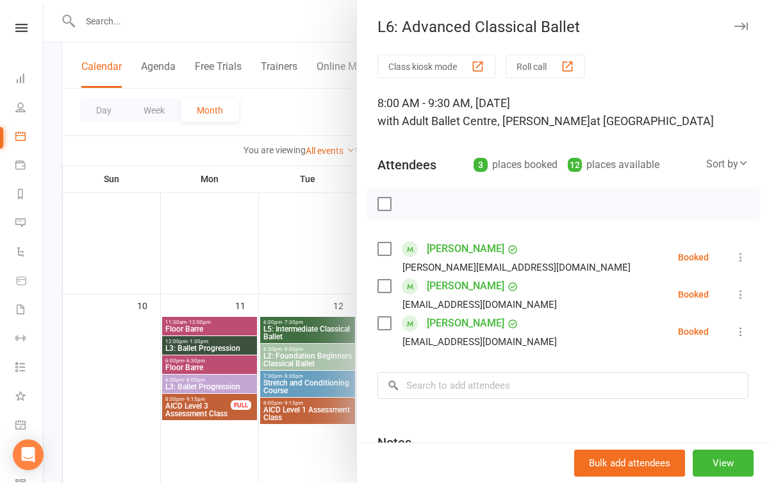
click at [319, 441] on div at bounding box center [407, 241] width 726 height 483
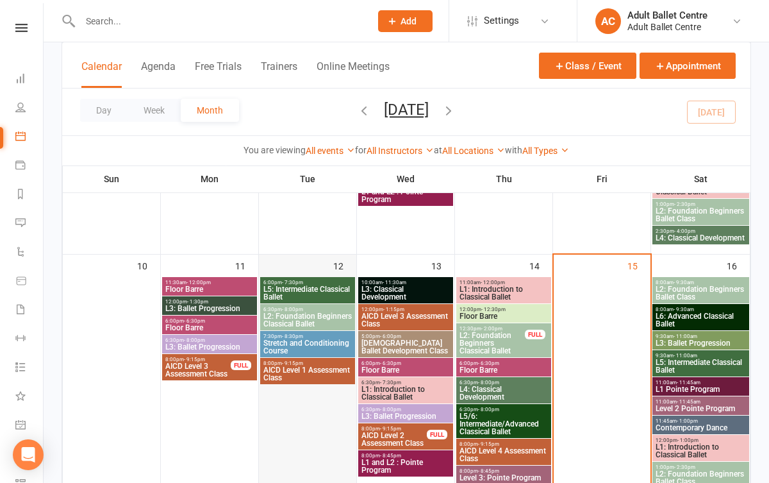
scroll to position [639, 0]
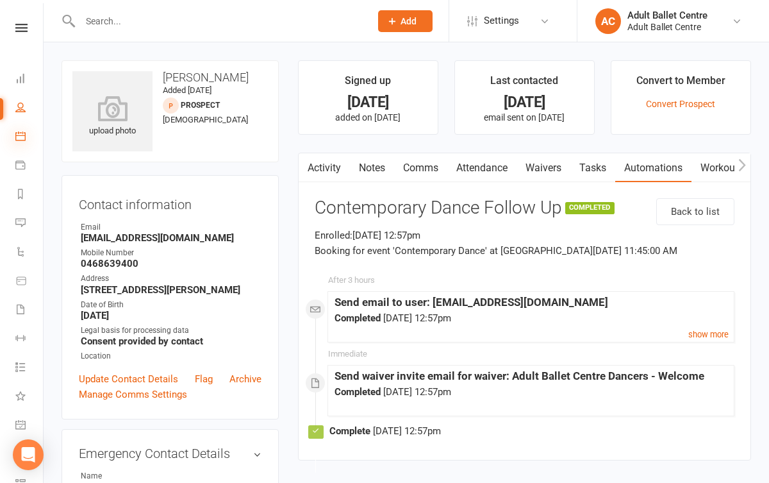
click at [25, 134] on icon at bounding box center [20, 136] width 10 height 10
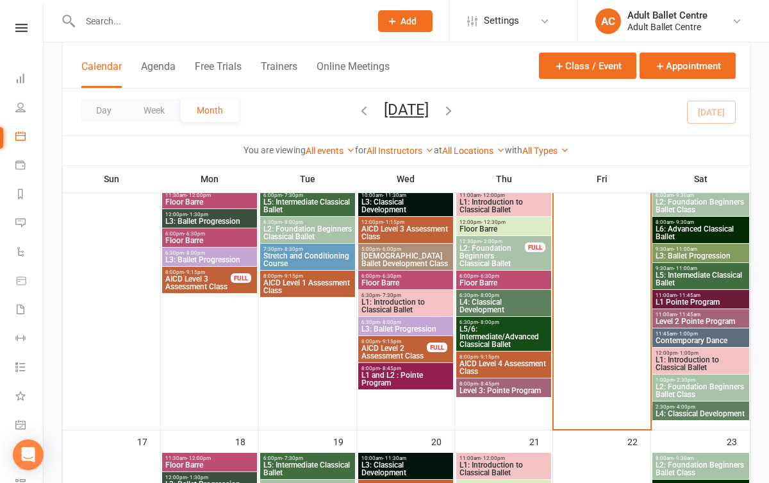
scroll to position [576, 0]
